Goal: Communication & Community: Ask a question

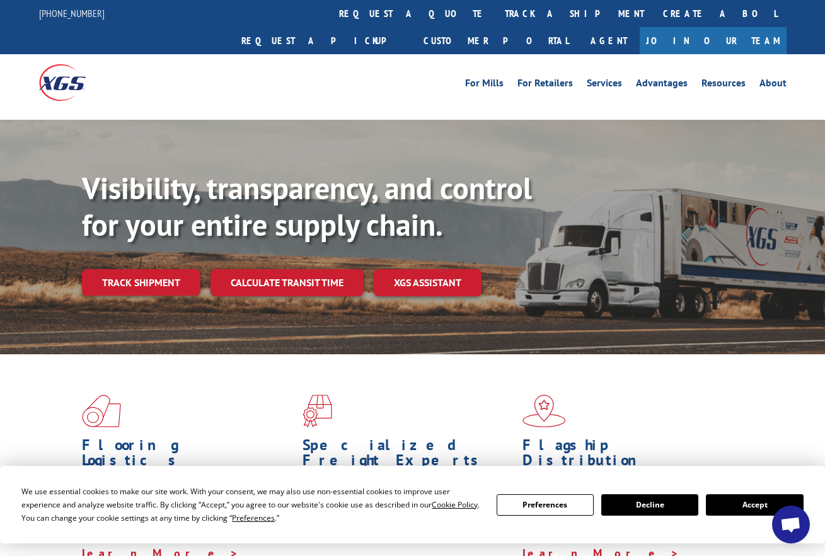
scroll to position [189, 0]
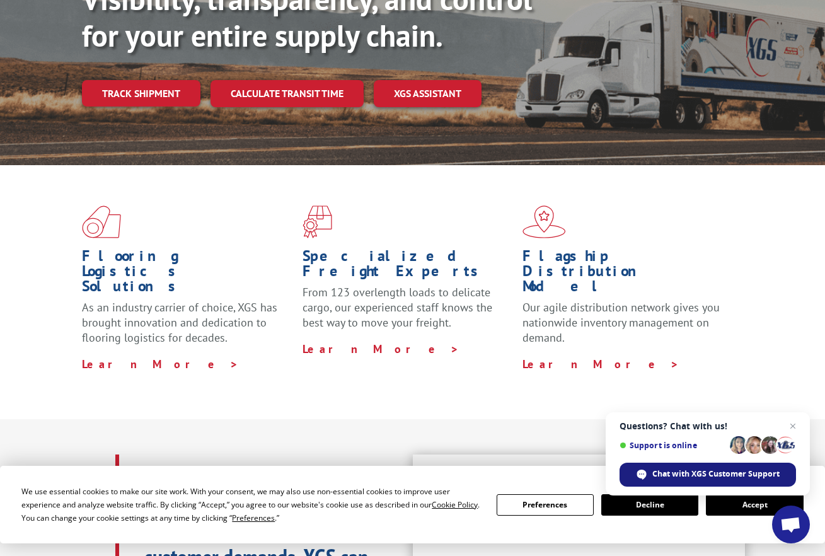
click at [703, 471] on span "Chat with XGS Customer Support" at bounding box center [715, 473] width 127 height 11
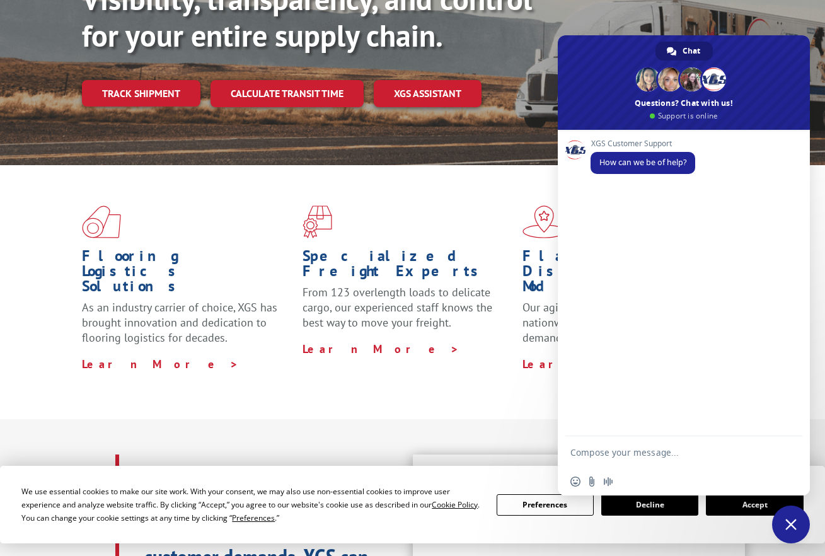
click at [653, 455] on textarea "Compose your message..." at bounding box center [671, 452] width 202 height 32
type textarea "Hi"
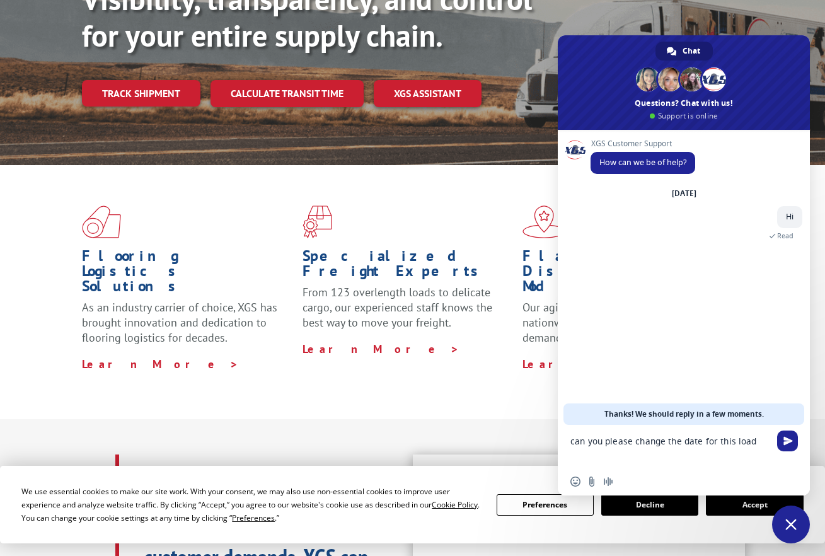
paste textarea "524937720"
click at [665, 452] on textarea "can you please change the date for this load 524937720 to be" at bounding box center [671, 446] width 202 height 43
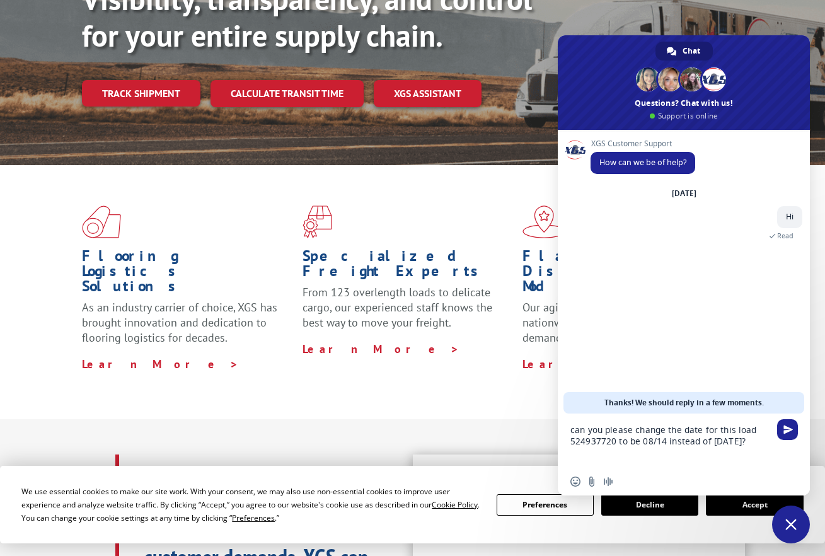
type textarea "can you please change the date for this load 524937720 to be 08/14 instead of […"
click at [747, 440] on textarea "can you please change the date for this load 524937720 to be 08/14 instead of […" at bounding box center [671, 440] width 202 height 54
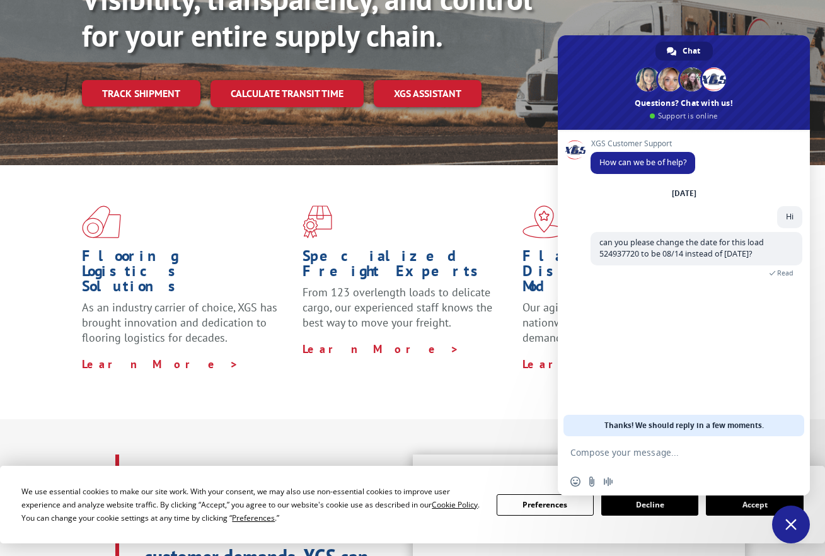
click at [649, 456] on textarea "Compose your message..." at bounding box center [671, 452] width 202 height 32
type textarea "Same window 12-5PM"
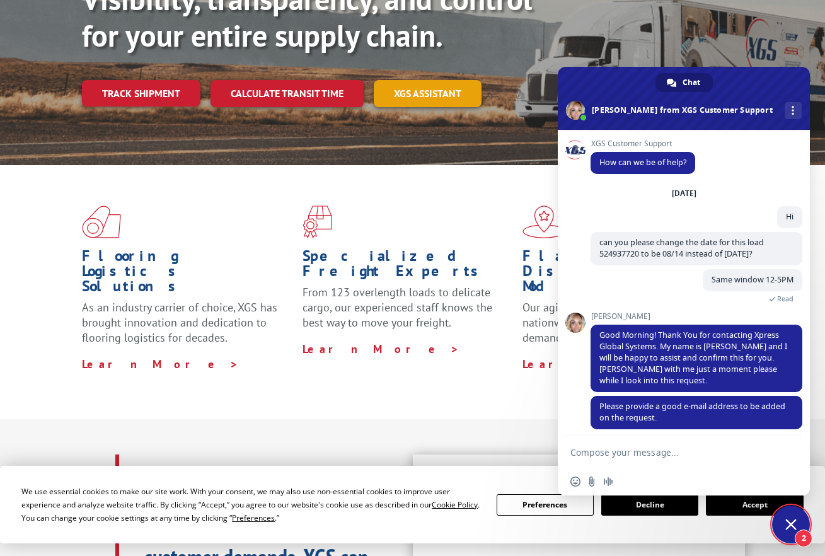
scroll to position [7, 0]
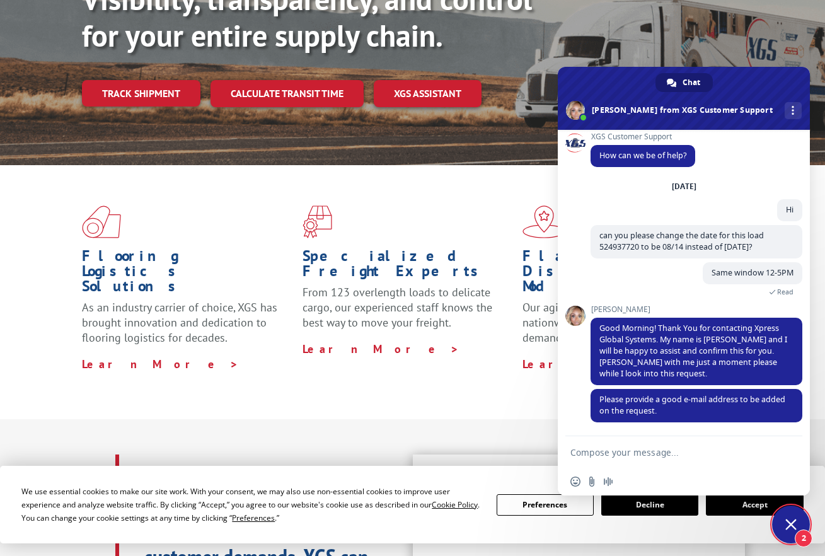
click at [695, 450] on textarea "Compose your message..." at bounding box center [671, 452] width 202 height 32
type textarea "[EMAIL_ADDRESS][DOMAIN_NAME] thanks"
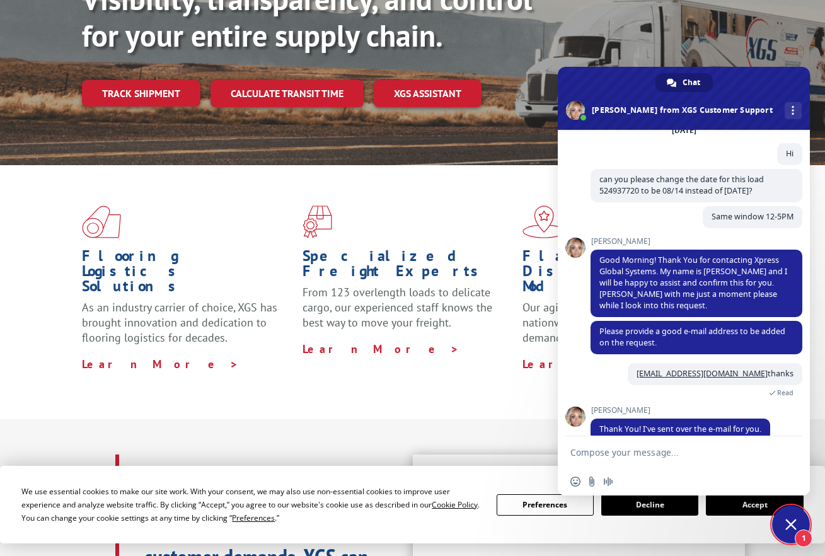
scroll to position [81, 0]
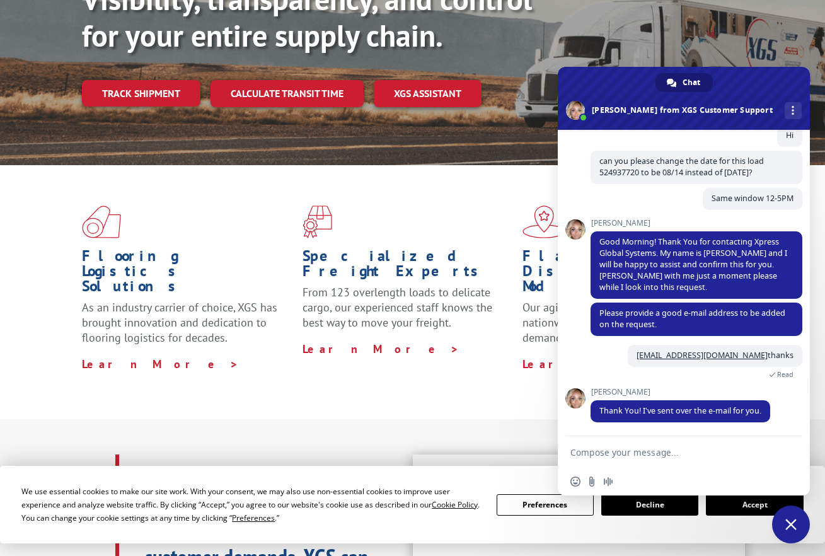
click at [617, 451] on textarea "Compose your message..." at bounding box center [671, 452] width 202 height 32
type textarea "thanks"
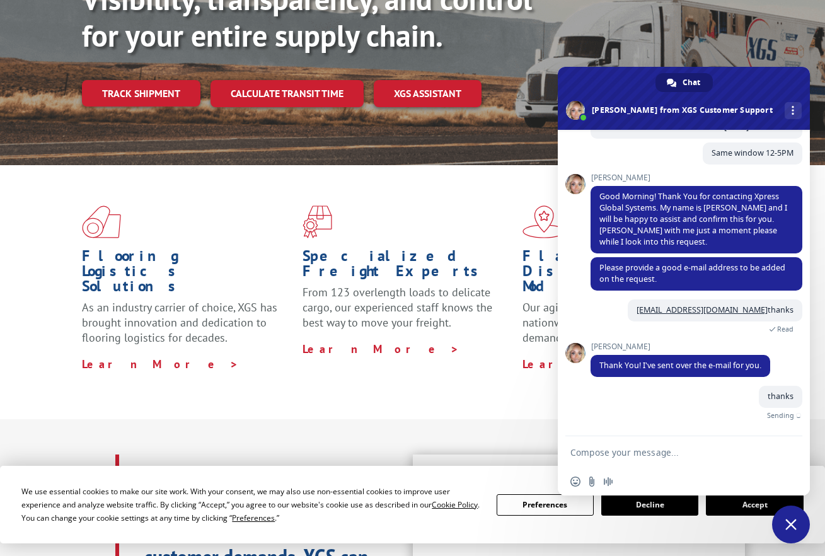
click at [628, 450] on textarea "Compose your message..." at bounding box center [671, 452] width 202 height 32
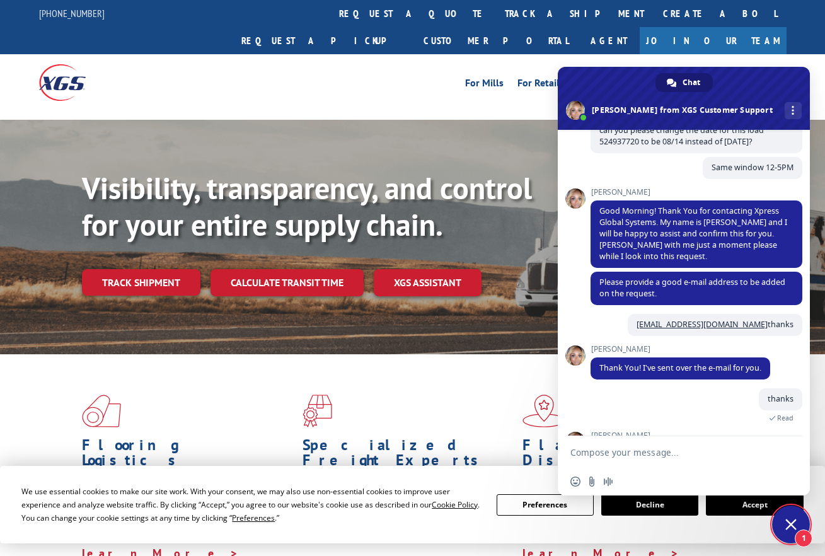
scroll to position [239, 0]
